Goal: Information Seeking & Learning: Learn about a topic

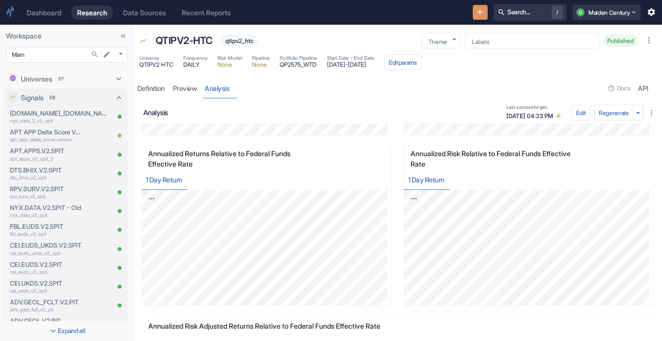
click at [75, 54] on body "Dashboard Research Data Sources Recent Reports Search... / Q Maiden Century Wor…" at bounding box center [331, 170] width 662 height 341
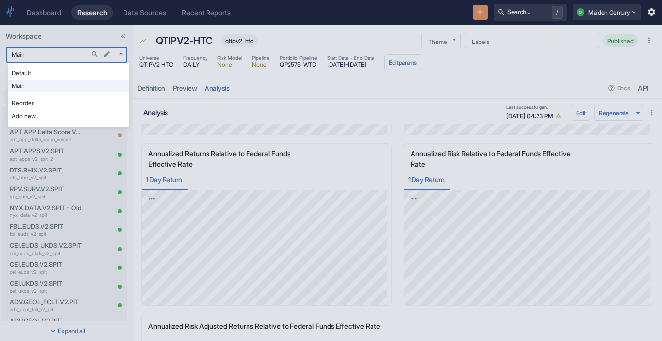
click at [68, 71] on li "Default" at bounding box center [69, 73] width 122 height 13
type input "983"
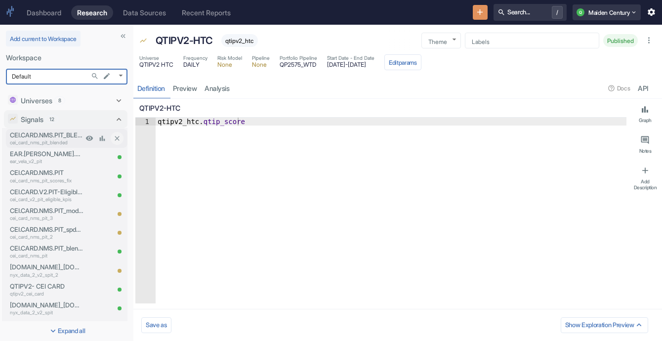
click at [59, 135] on p "CEI.CARD.NMS.PIT_BLENDED" at bounding box center [46, 134] width 73 height 9
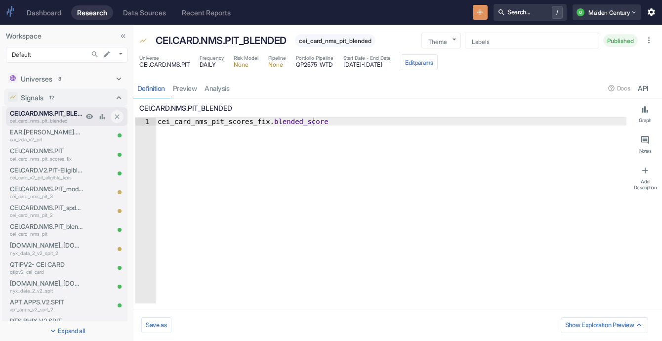
type textarea "x"
click at [212, 88] on link "analysis" at bounding box center [217, 88] width 33 height 20
